Goal: Task Accomplishment & Management: Use online tool/utility

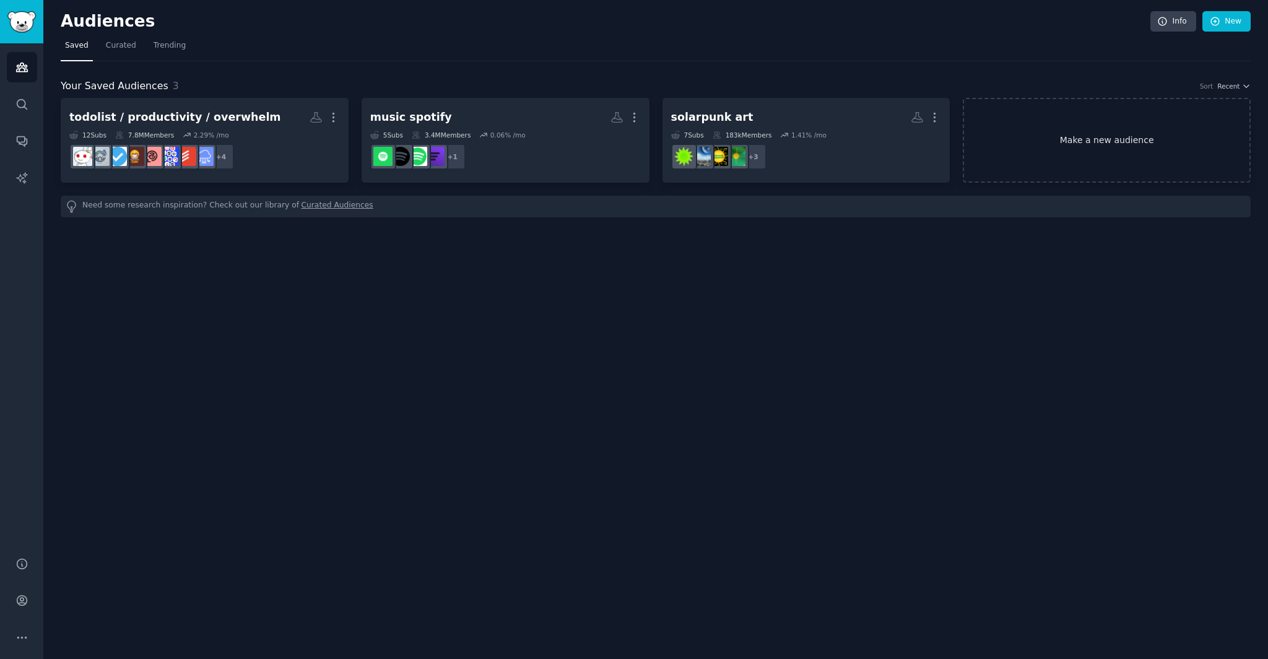
click at [1003, 152] on link "Make a new audience" at bounding box center [1106, 140] width 288 height 85
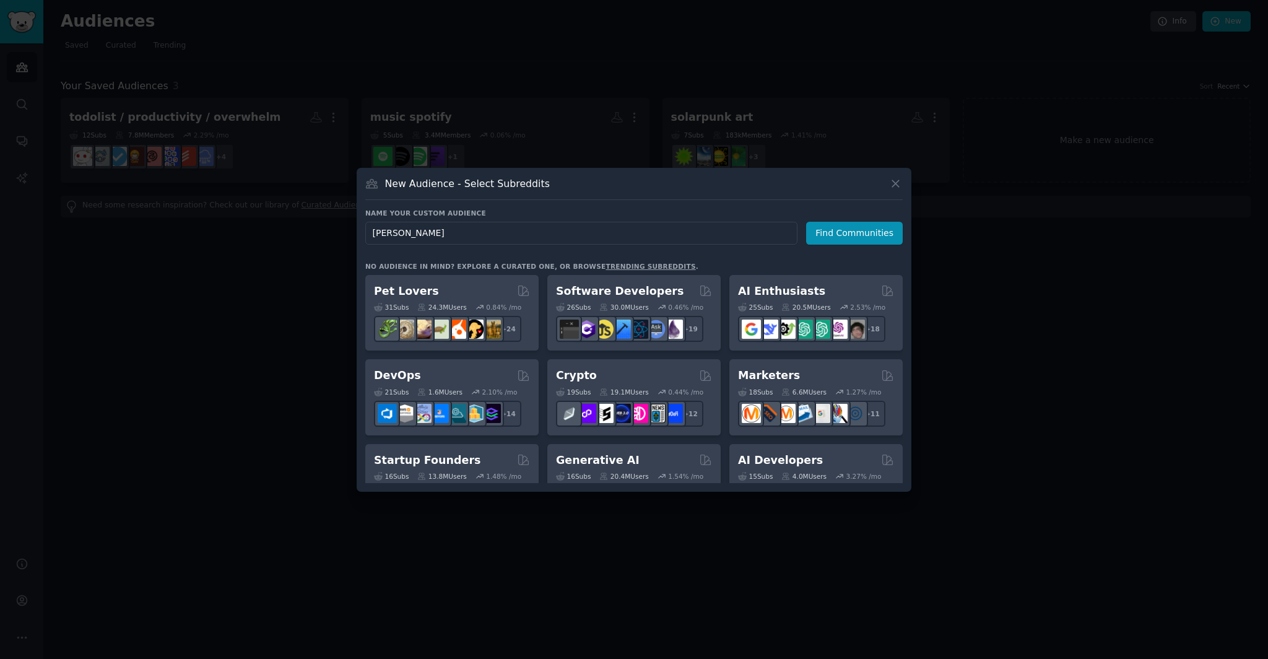
type input "[PERSON_NAME]"
click button "Find Communities" at bounding box center [854, 233] width 97 height 23
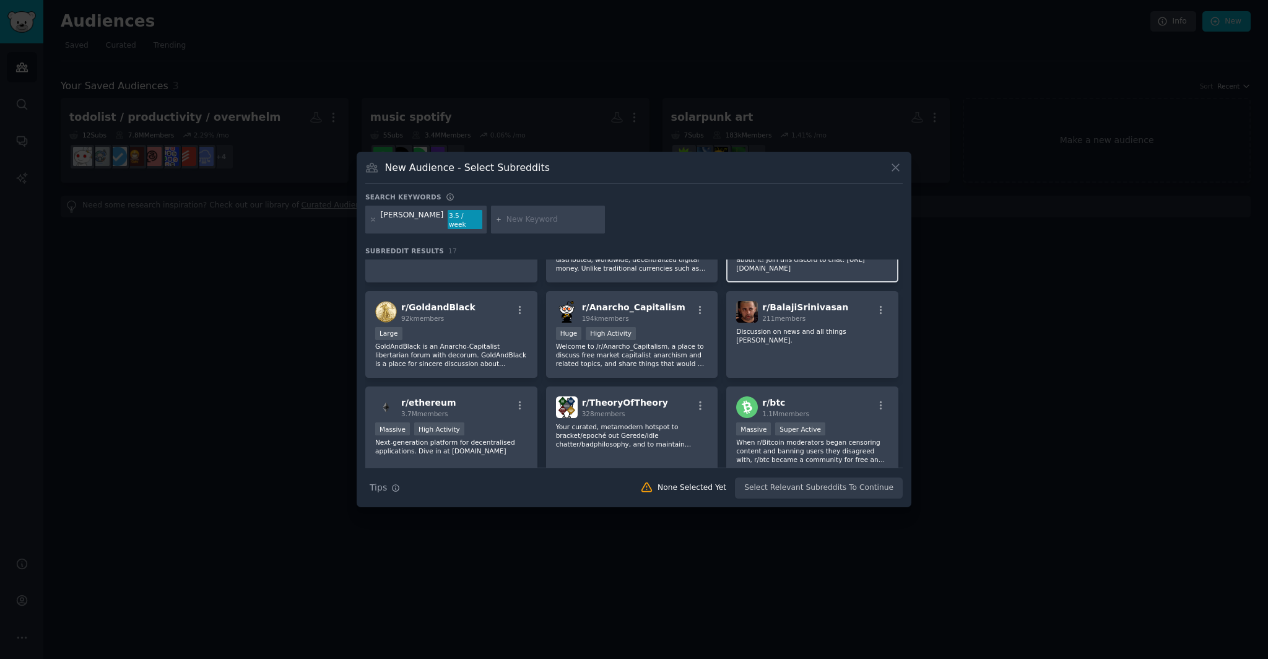
scroll to position [67, 0]
click at [803, 334] on div "r/ [PERSON_NAME] 211 members Discussion on news and all things [PERSON_NAME]." at bounding box center [812, 331] width 172 height 87
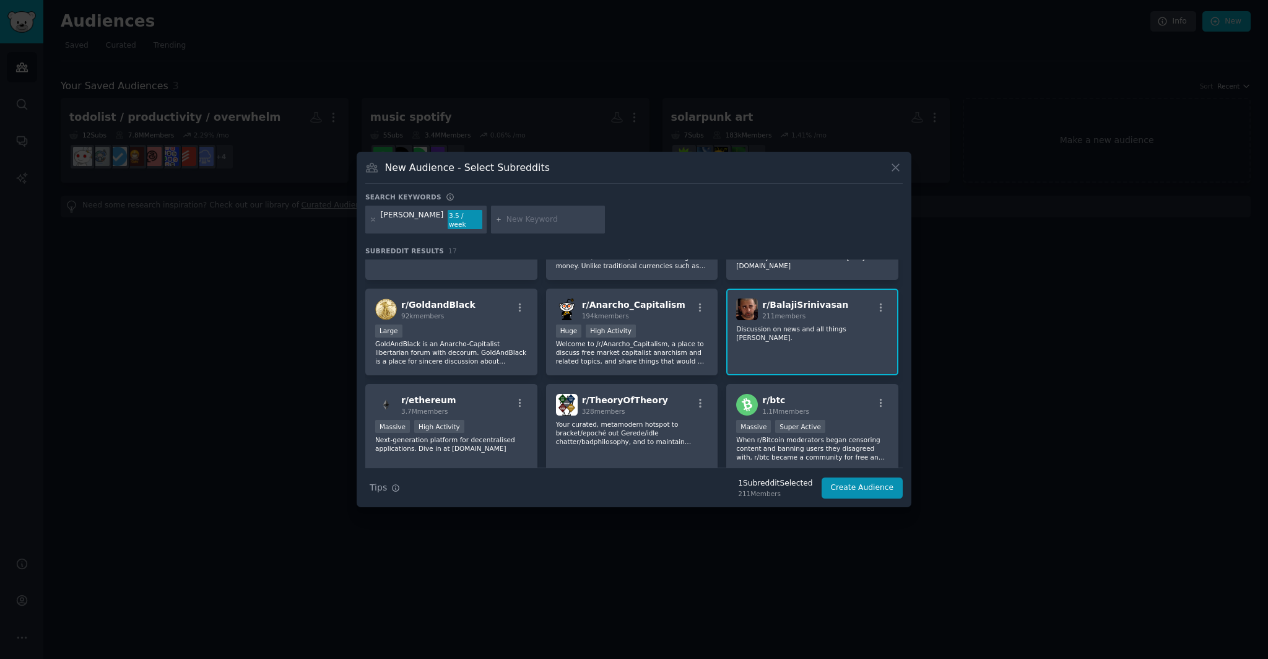
scroll to position [0, 0]
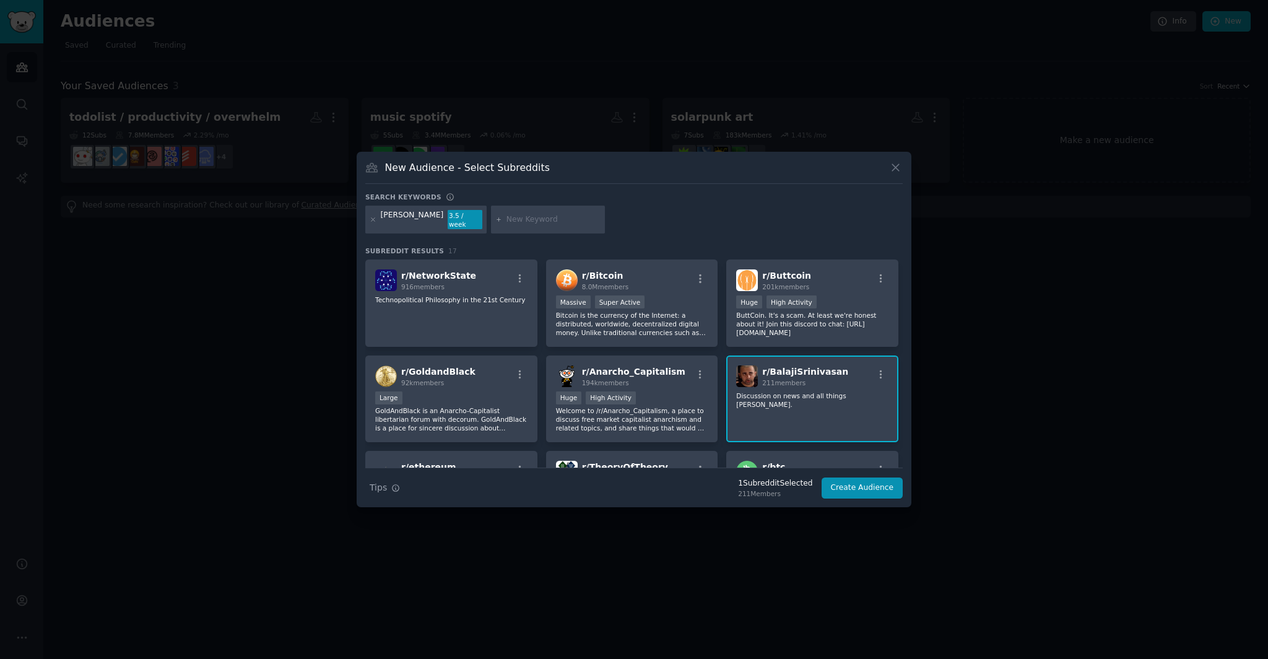
click at [511, 221] on input "text" at bounding box center [553, 219] width 94 height 11
type input "technooptimism"
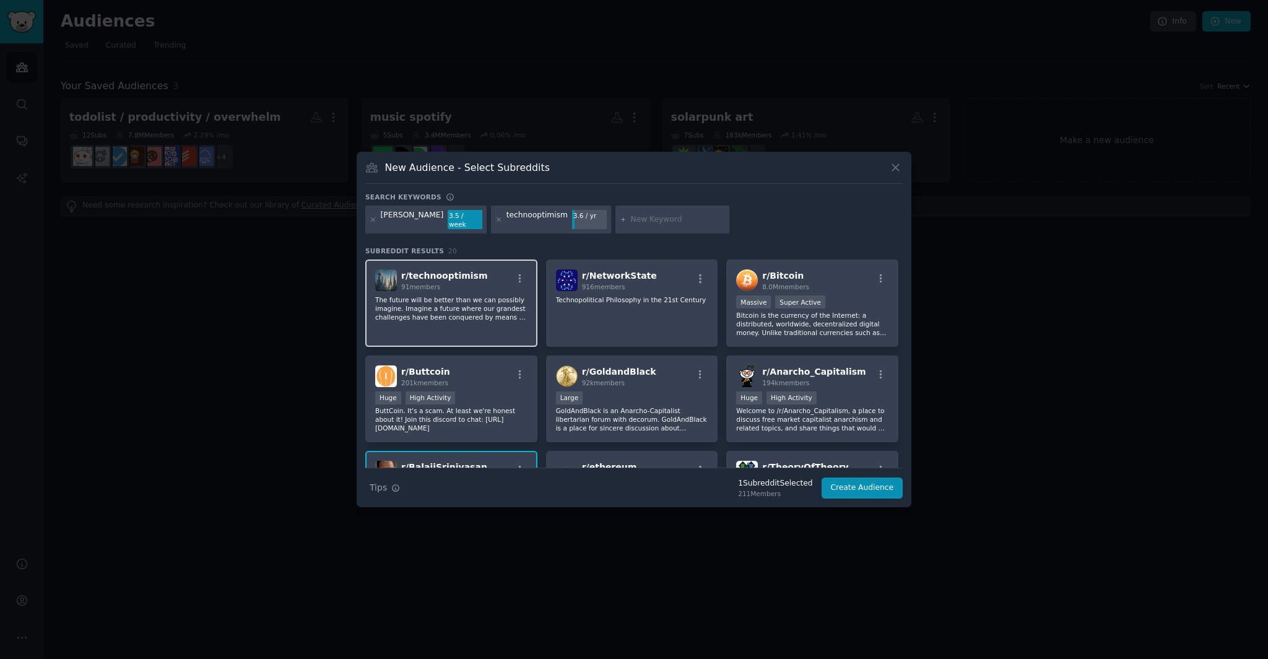
click at [452, 320] on div "r/ technooptimism 91 members The future will be better than we can possibly ima…" at bounding box center [451, 302] width 172 height 87
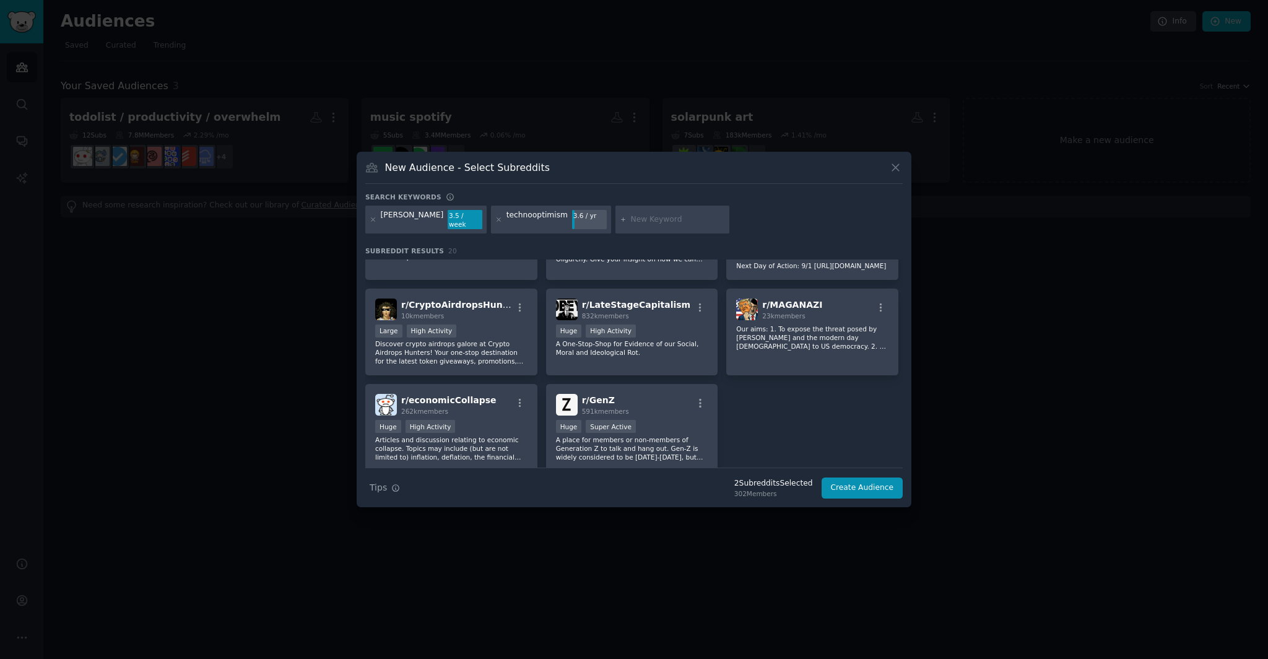
scroll to position [436, 0]
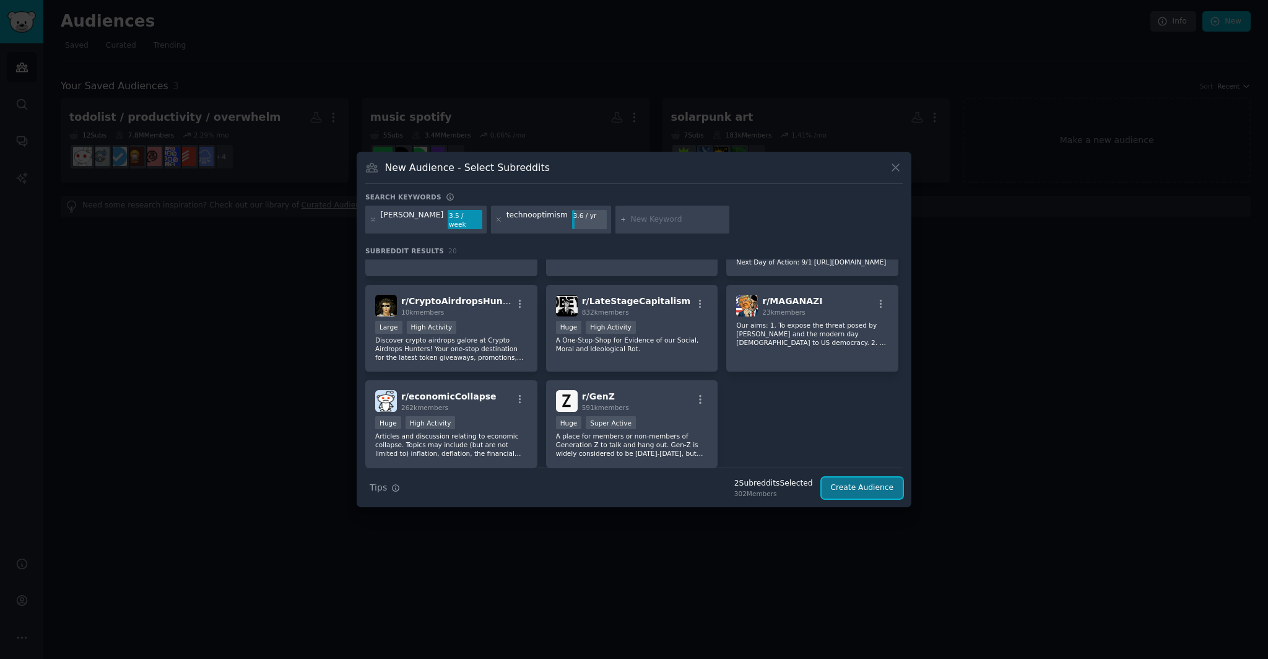
click at [859, 480] on button "Create Audience" at bounding box center [862, 487] width 82 height 21
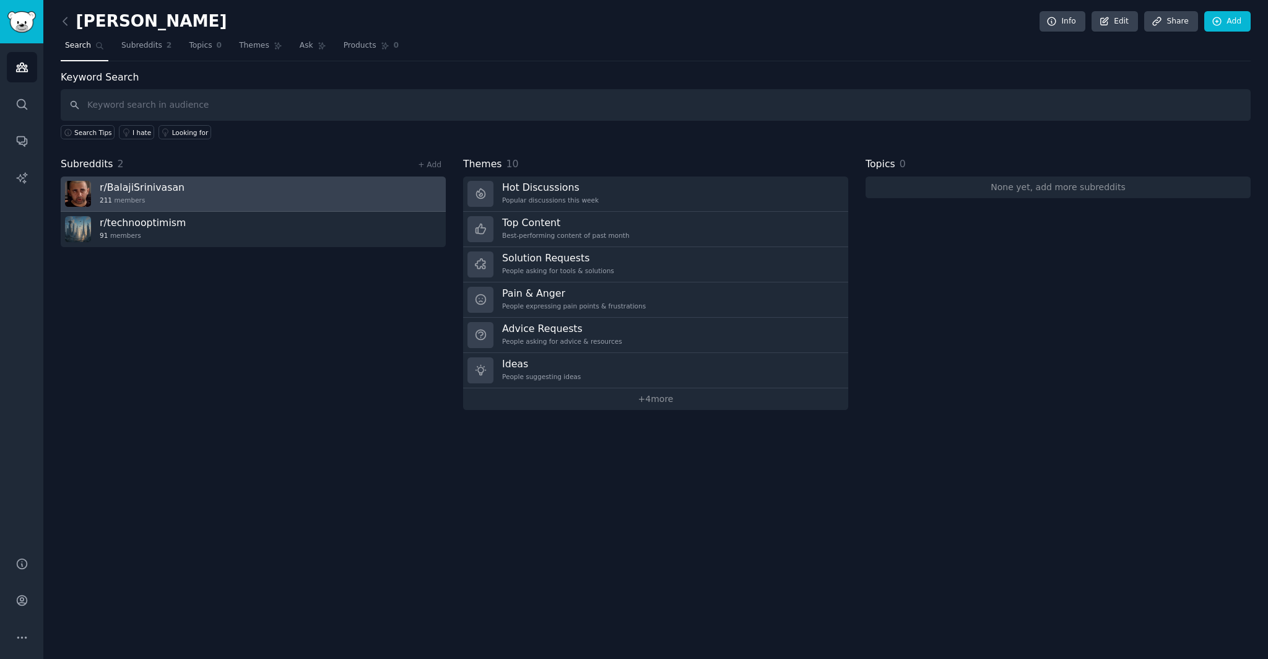
click at [292, 191] on link "r/ BalajiSrinivasan 211 members" at bounding box center [253, 193] width 385 height 35
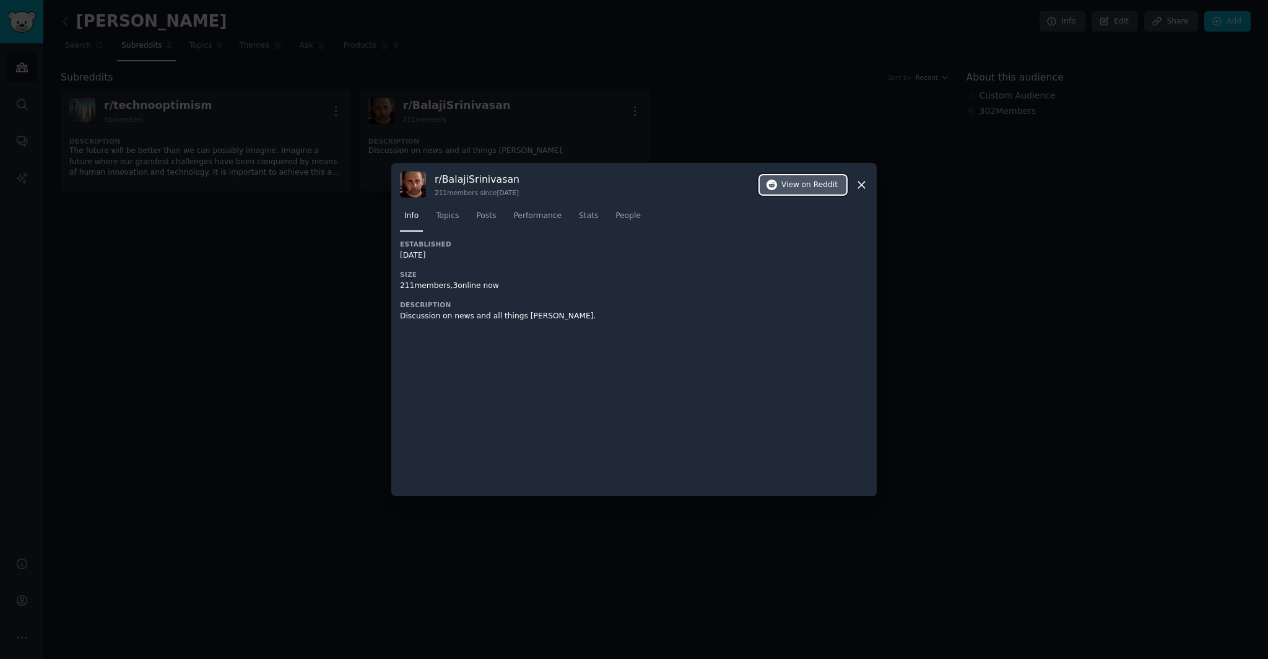
click at [809, 187] on span "on Reddit" at bounding box center [819, 184] width 36 height 11
click at [1143, 217] on div at bounding box center [634, 329] width 1268 height 659
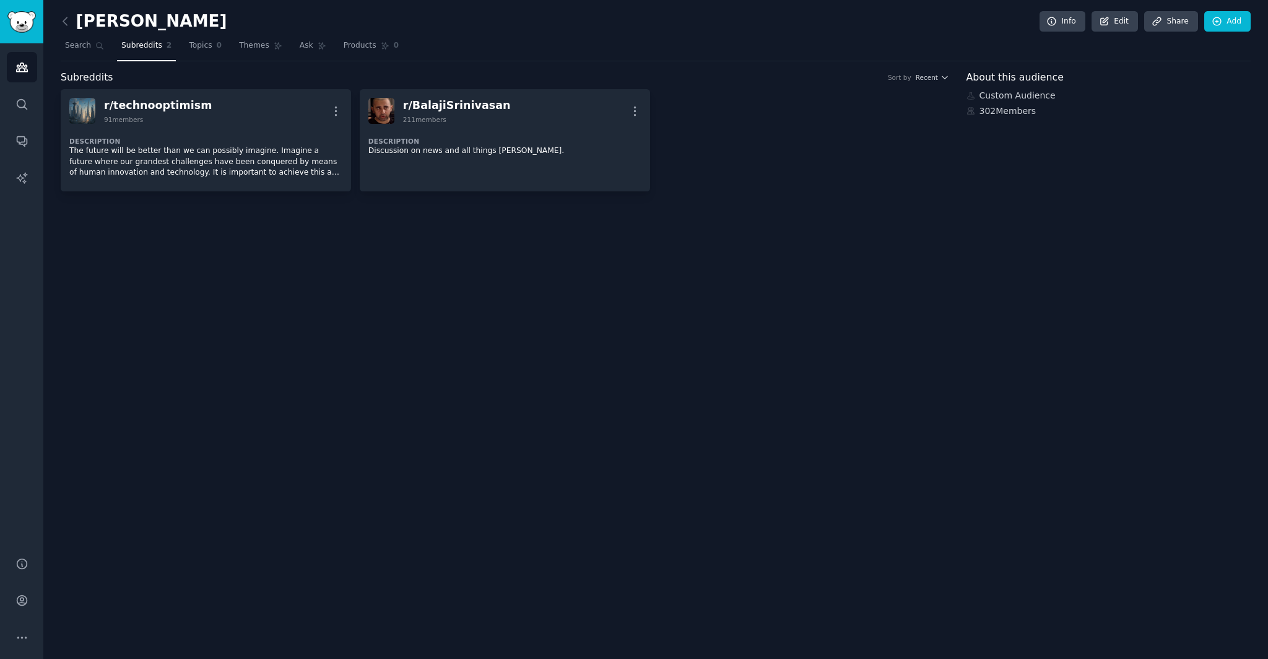
click at [1159, 202] on div "[PERSON_NAME] Info Edit Share Add Search Subreddits 2 Topics 0 Themes Ask Produ…" at bounding box center [655, 329] width 1224 height 659
